Goal: Task Accomplishment & Management: Use online tool/utility

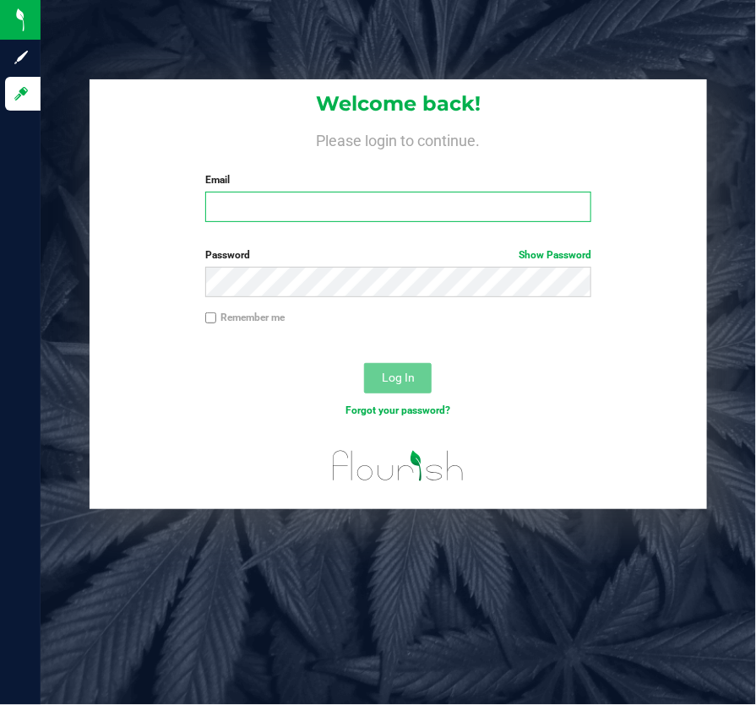
click at [383, 212] on input "Email" at bounding box center [398, 207] width 386 height 30
type input "[EMAIL_ADDRESS][DOMAIN_NAME]"
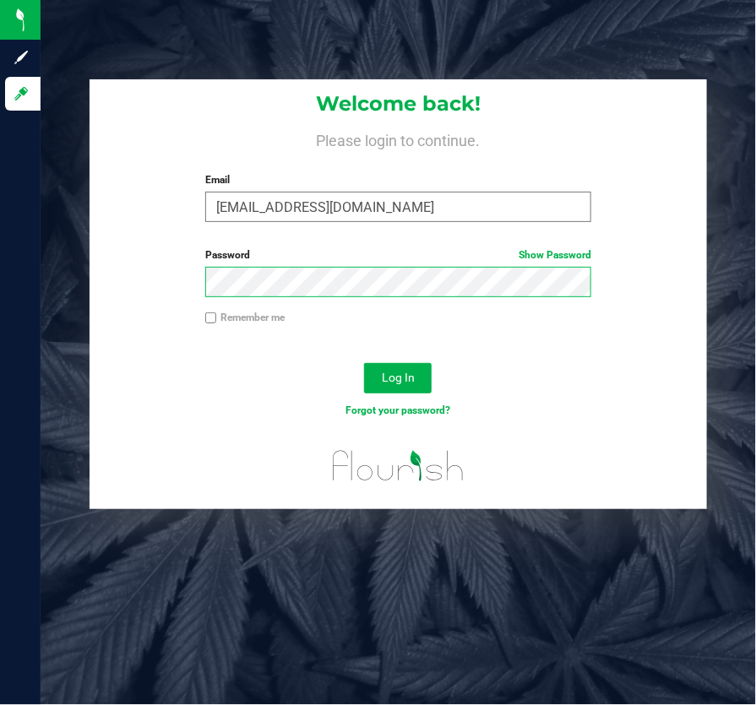
click at [364, 363] on button "Log In" at bounding box center [398, 378] width 68 height 30
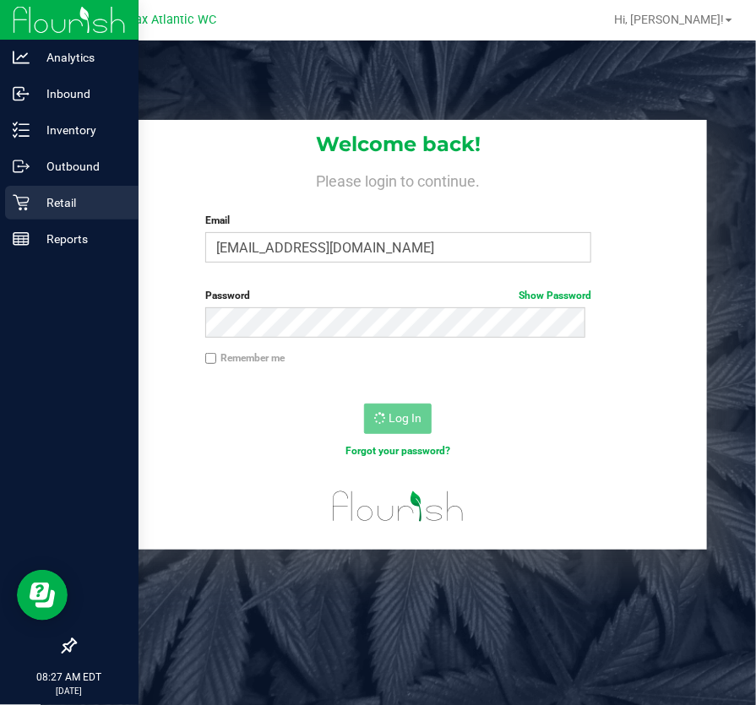
click at [14, 209] on icon at bounding box center [21, 202] width 17 height 17
click at [40, 199] on p "Retail" at bounding box center [80, 203] width 101 height 20
click at [41, 198] on p "Retail" at bounding box center [80, 203] width 101 height 20
click at [84, 202] on p "Retail" at bounding box center [80, 203] width 101 height 20
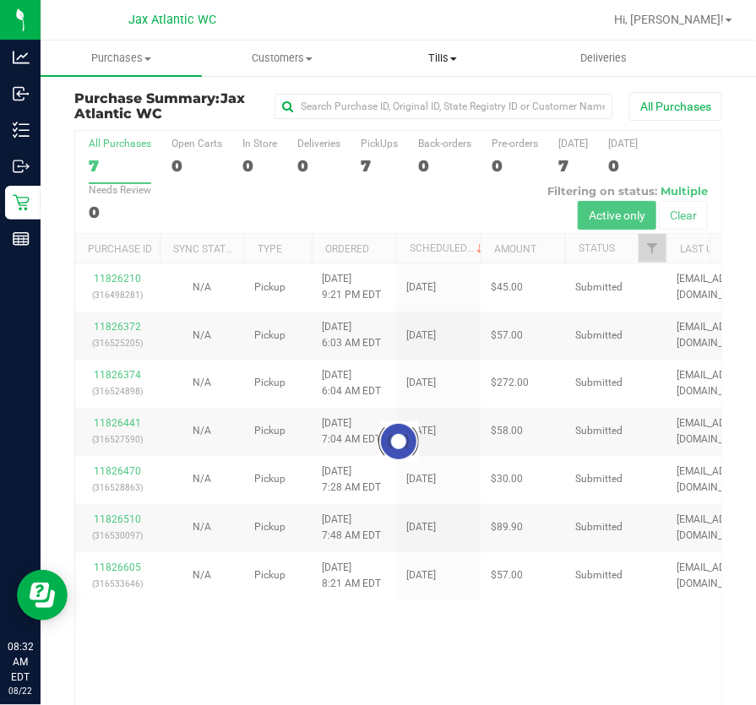
click at [448, 68] on uib-tab-heading "Tills Manage tills Reconcile e-payments" at bounding box center [443, 58] width 160 height 34
click at [447, 59] on span "Tills" at bounding box center [442, 58] width 161 height 15
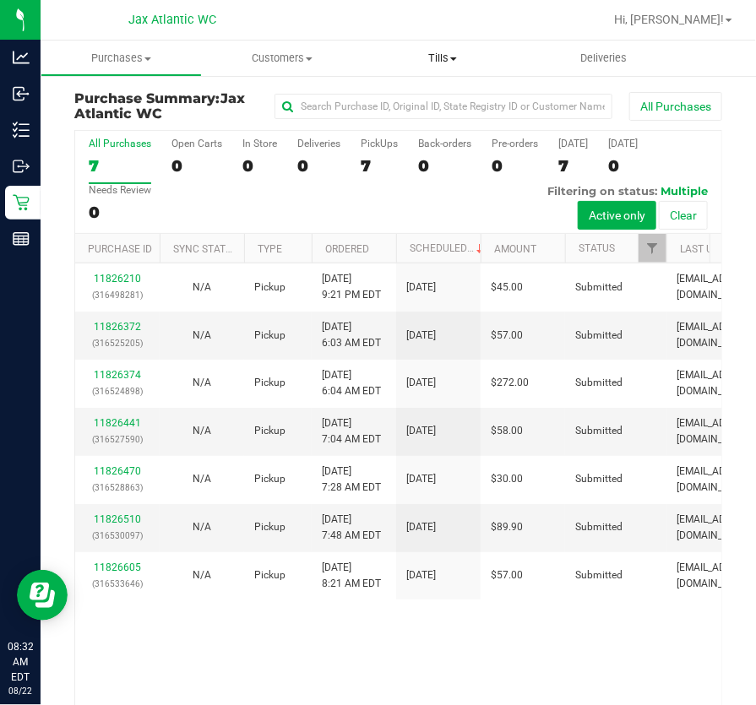
click at [443, 59] on span "Tills" at bounding box center [442, 58] width 161 height 15
click at [413, 105] on span "Manage tills" at bounding box center [419, 102] width 114 height 14
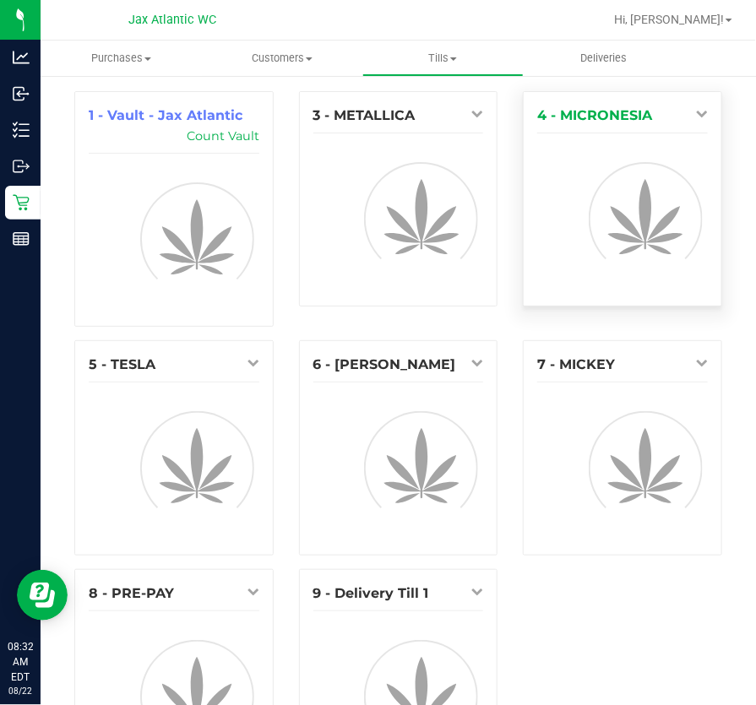
click at [673, 116] on div "4 - MICRONESIA" at bounding box center [622, 116] width 171 height 20
click at [696, 114] on icon at bounding box center [702, 113] width 12 height 12
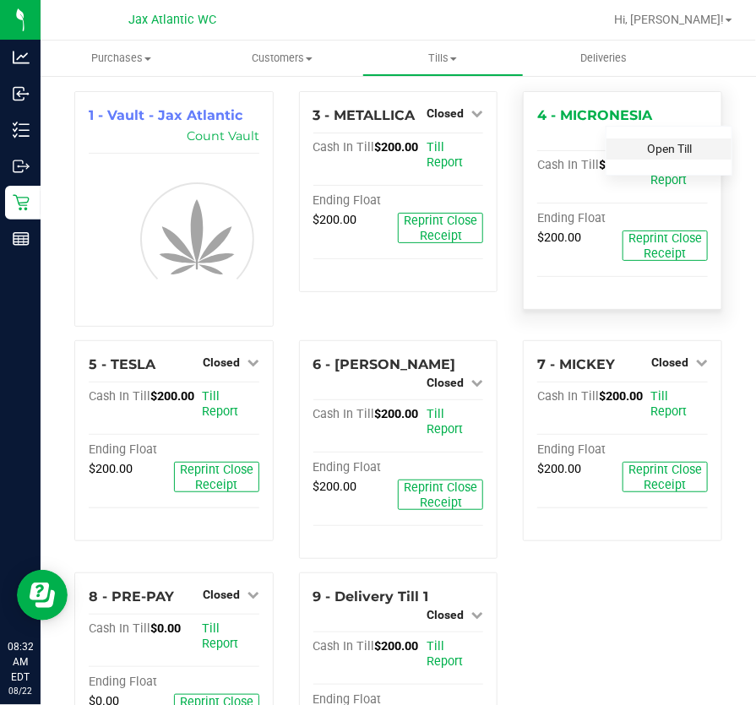
click at [675, 149] on link "Open Till" at bounding box center [669, 149] width 45 height 14
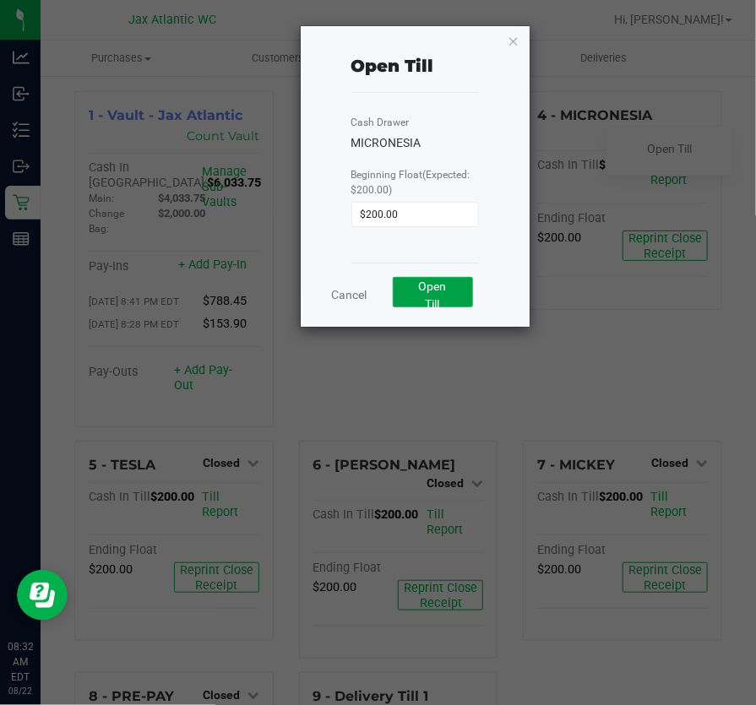
click at [456, 294] on button "Open Till" at bounding box center [433, 292] width 80 height 30
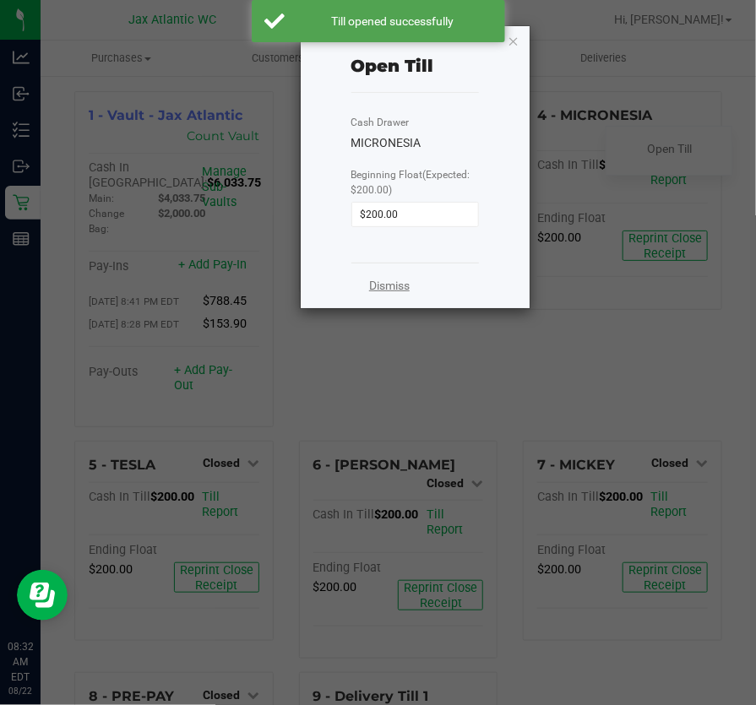
click at [373, 293] on link "Dismiss" at bounding box center [389, 286] width 41 height 18
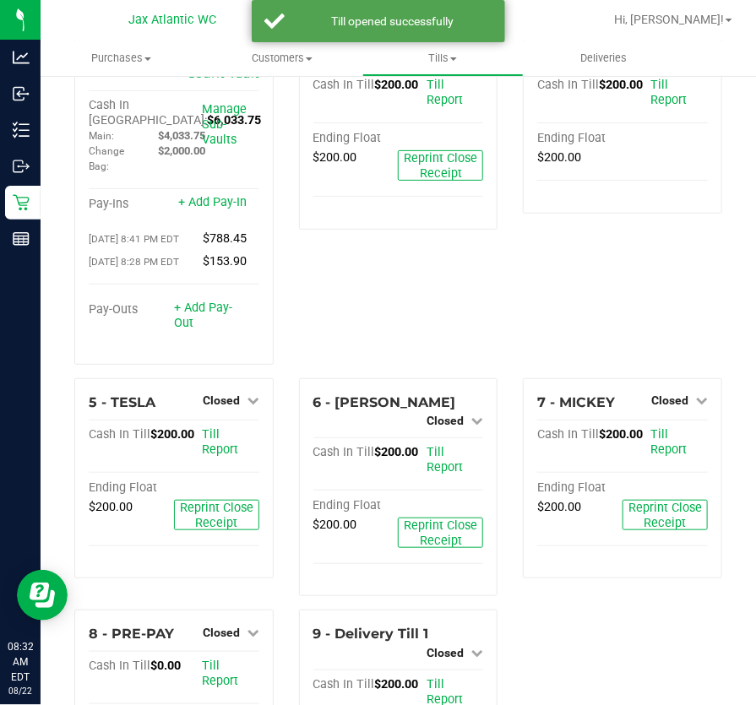
scroll to position [153, 0]
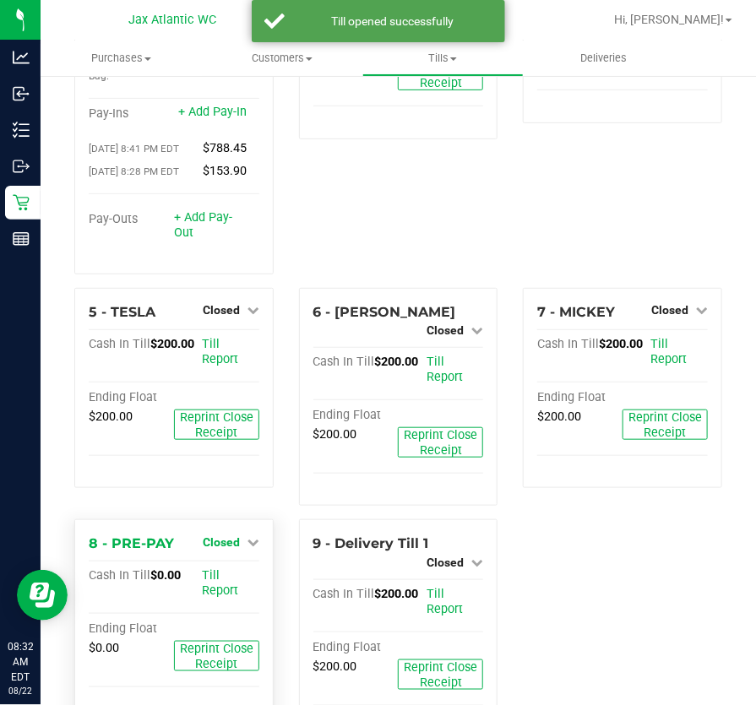
click at [234, 549] on span "Closed" at bounding box center [221, 542] width 37 height 14
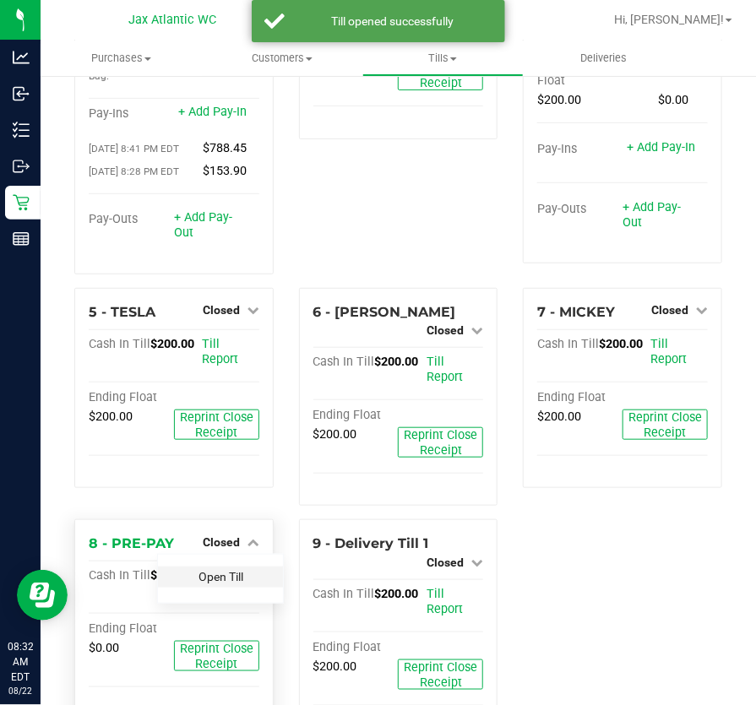
click at [215, 584] on link "Open Till" at bounding box center [220, 577] width 45 height 14
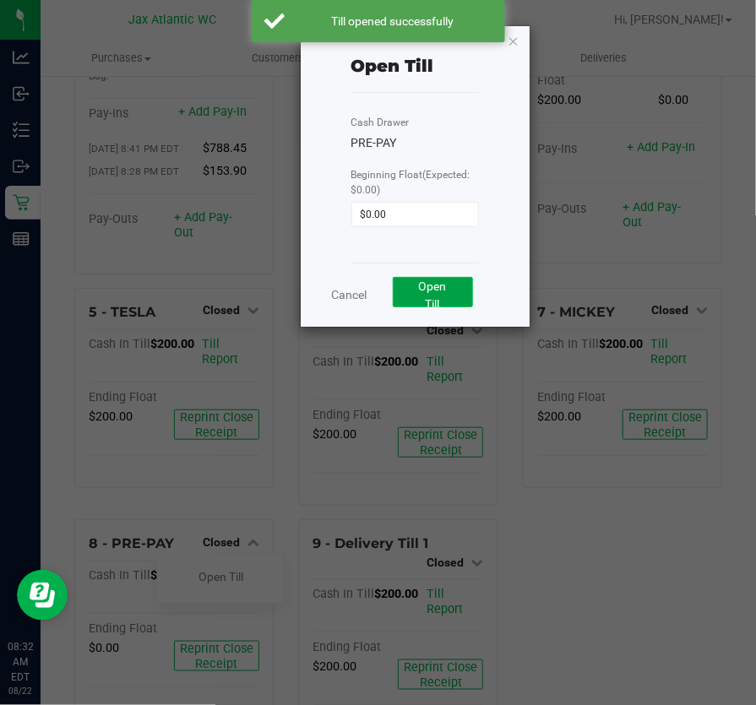
click at [455, 296] on button "Open Till" at bounding box center [433, 292] width 80 height 30
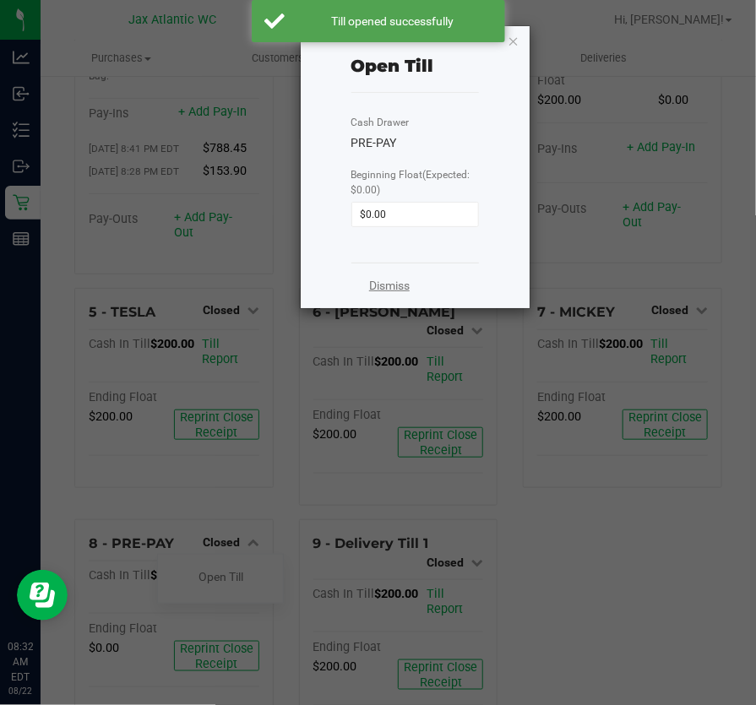
click at [381, 286] on link "Dismiss" at bounding box center [389, 286] width 41 height 18
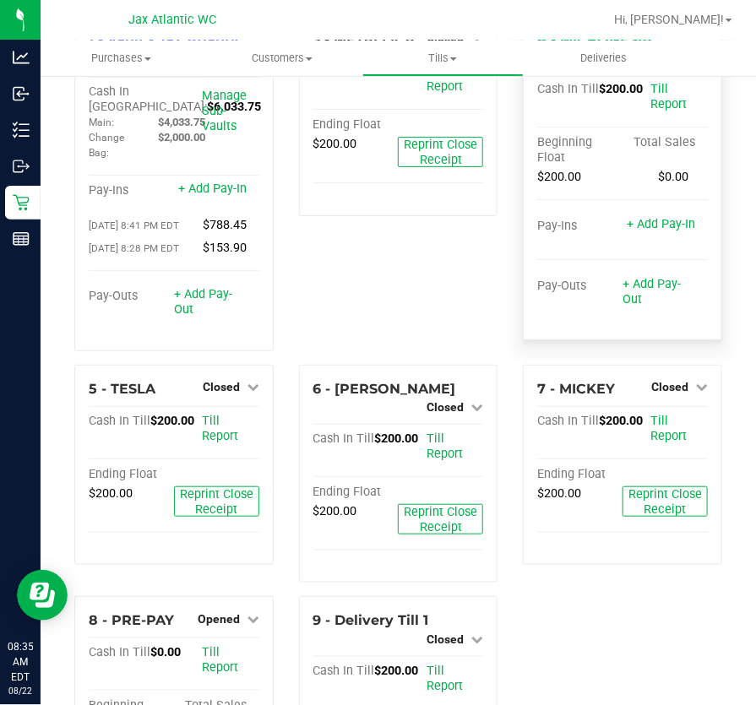
scroll to position [0, 0]
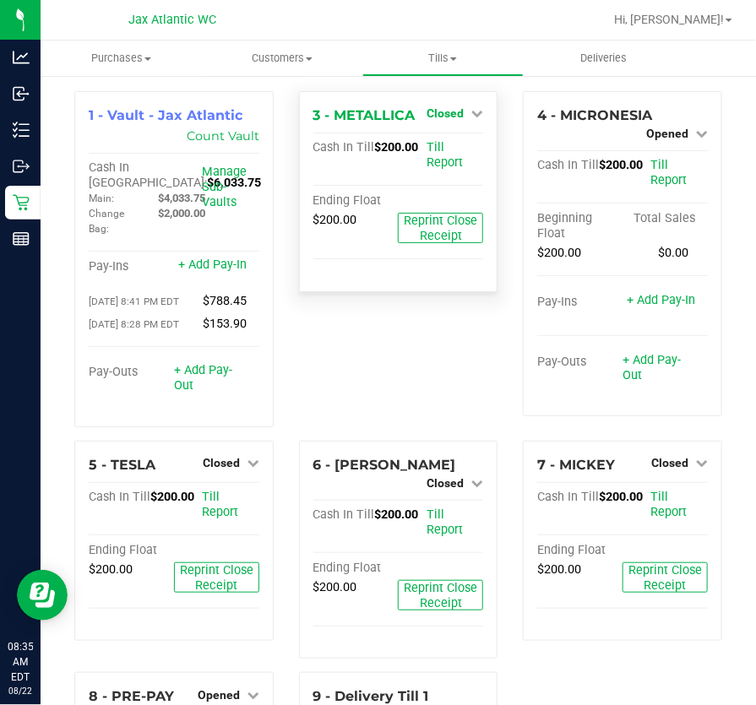
click at [471, 115] on icon at bounding box center [477, 113] width 12 height 12
click at [440, 144] on link "Open Till" at bounding box center [444, 149] width 45 height 14
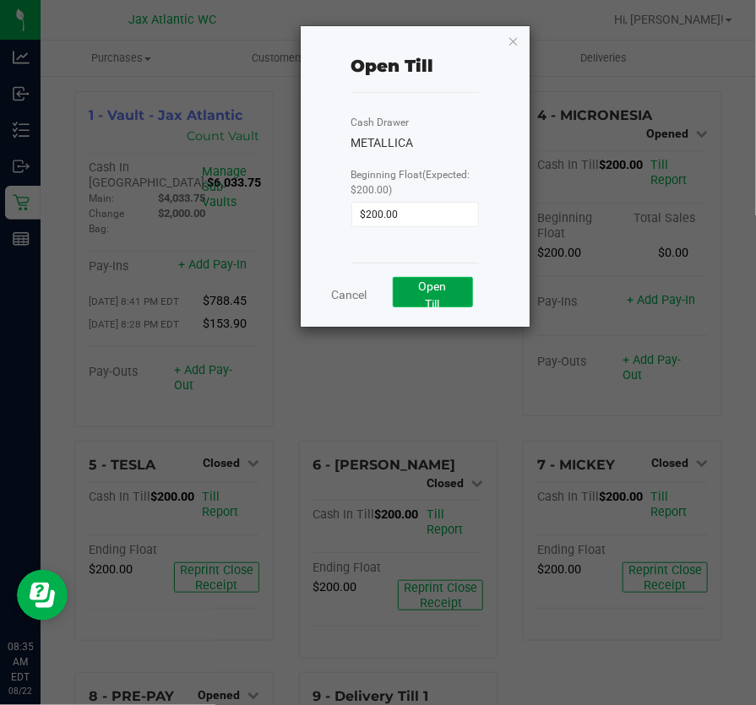
click at [467, 302] on button "Open Till" at bounding box center [433, 292] width 80 height 30
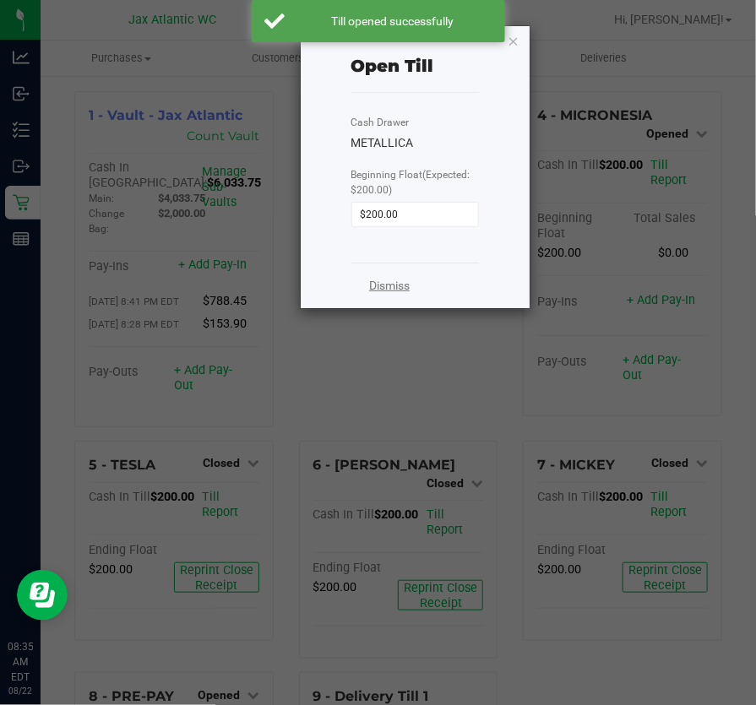
click at [380, 280] on link "Dismiss" at bounding box center [389, 286] width 41 height 18
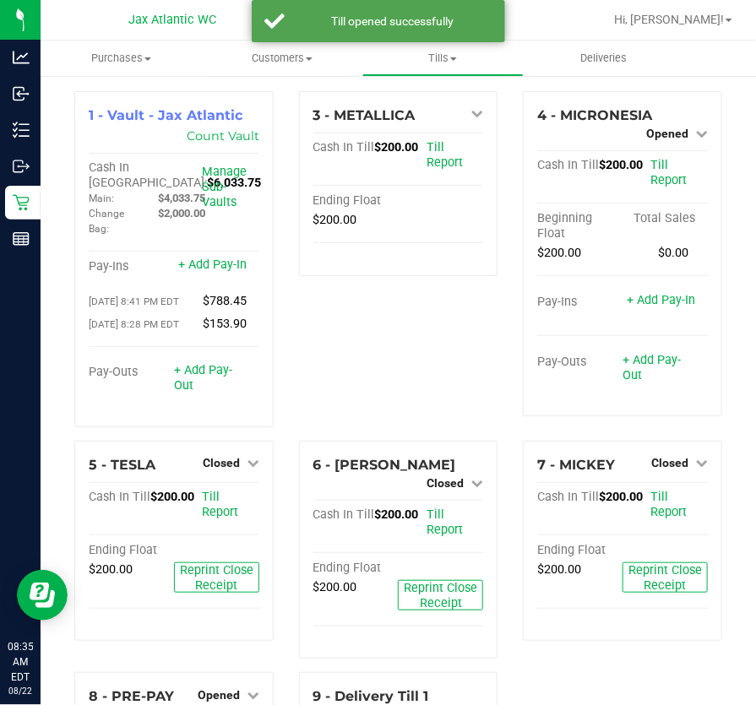
click at [404, 331] on div "3 - METALLICA Open Till Cash In Till $200.00 Till Report Ending Float $200.00" at bounding box center [398, 266] width 225 height 350
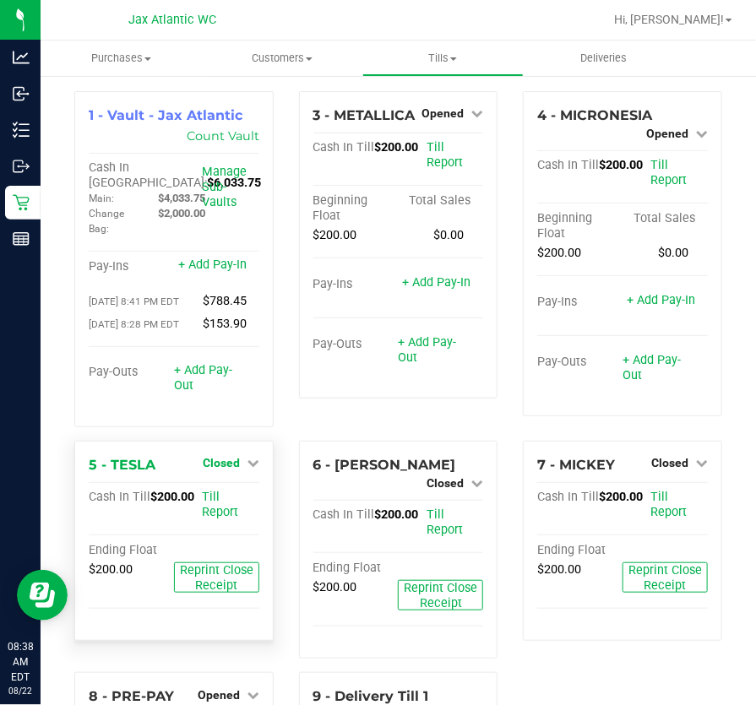
click at [221, 470] on span "Closed" at bounding box center [221, 463] width 37 height 14
click at [209, 504] on link "Open Till" at bounding box center [220, 498] width 45 height 14
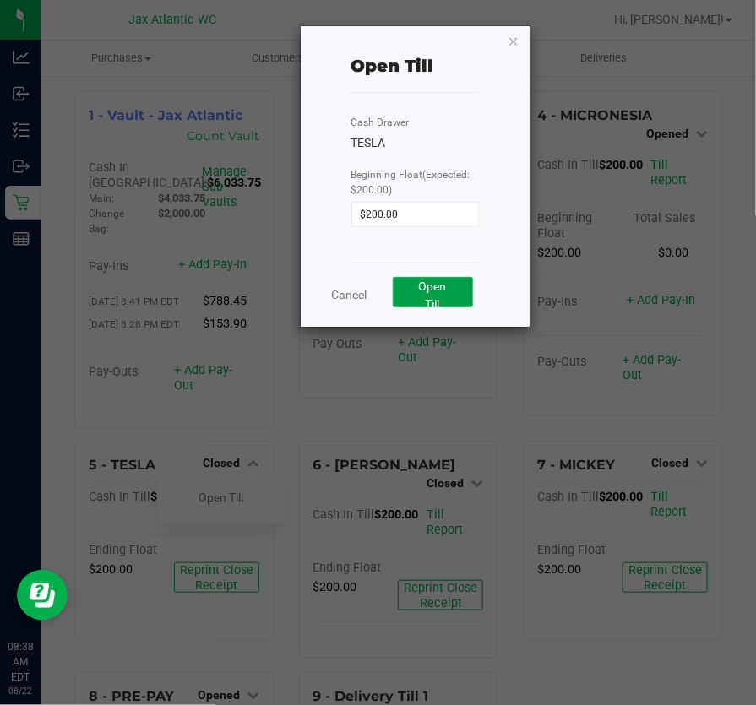
click at [409, 291] on button "Open Till" at bounding box center [433, 292] width 80 height 30
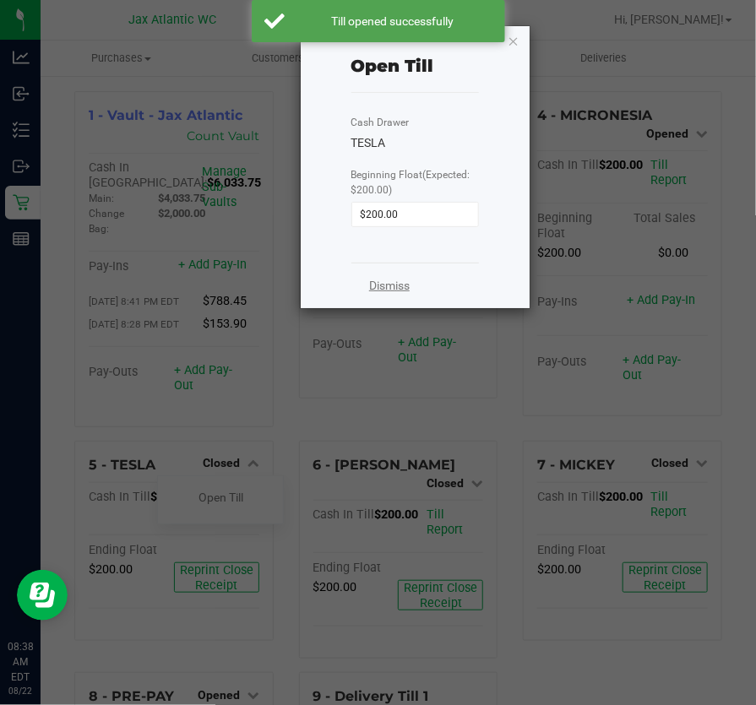
click at [405, 279] on link "Dismiss" at bounding box center [389, 286] width 41 height 18
